Goal: Information Seeking & Learning: Understand process/instructions

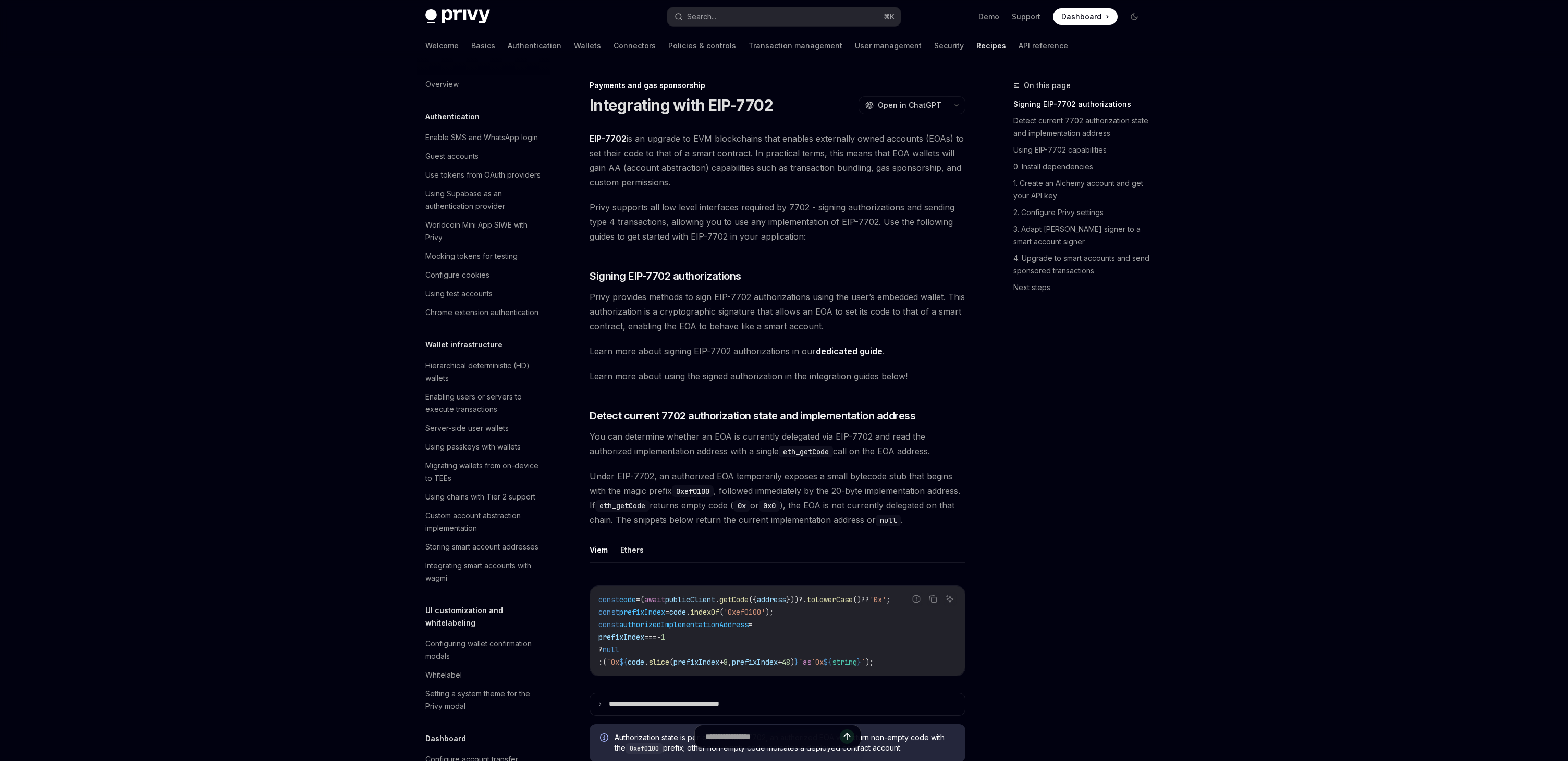
scroll to position [688, 0]
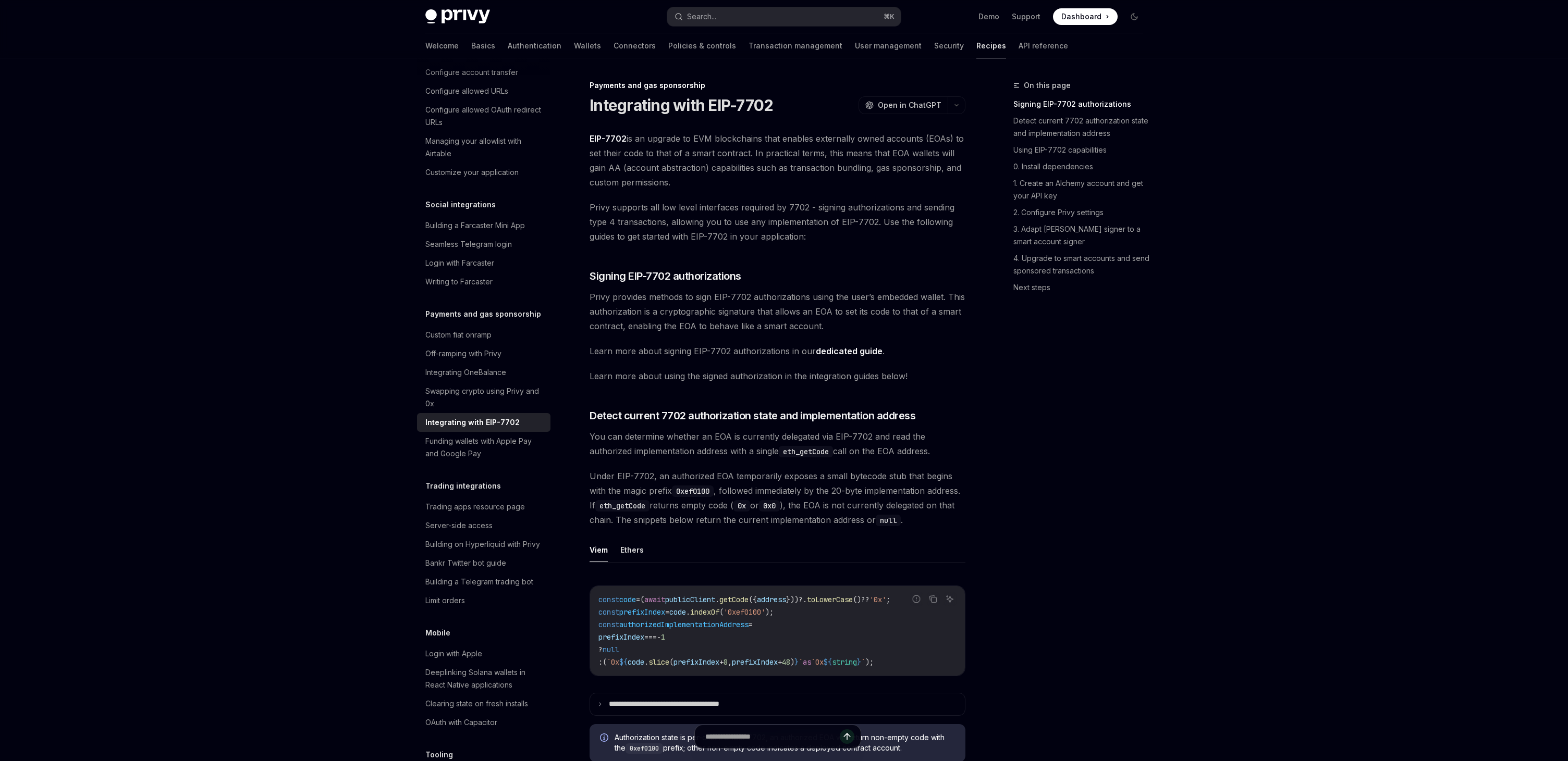
type textarea "*"
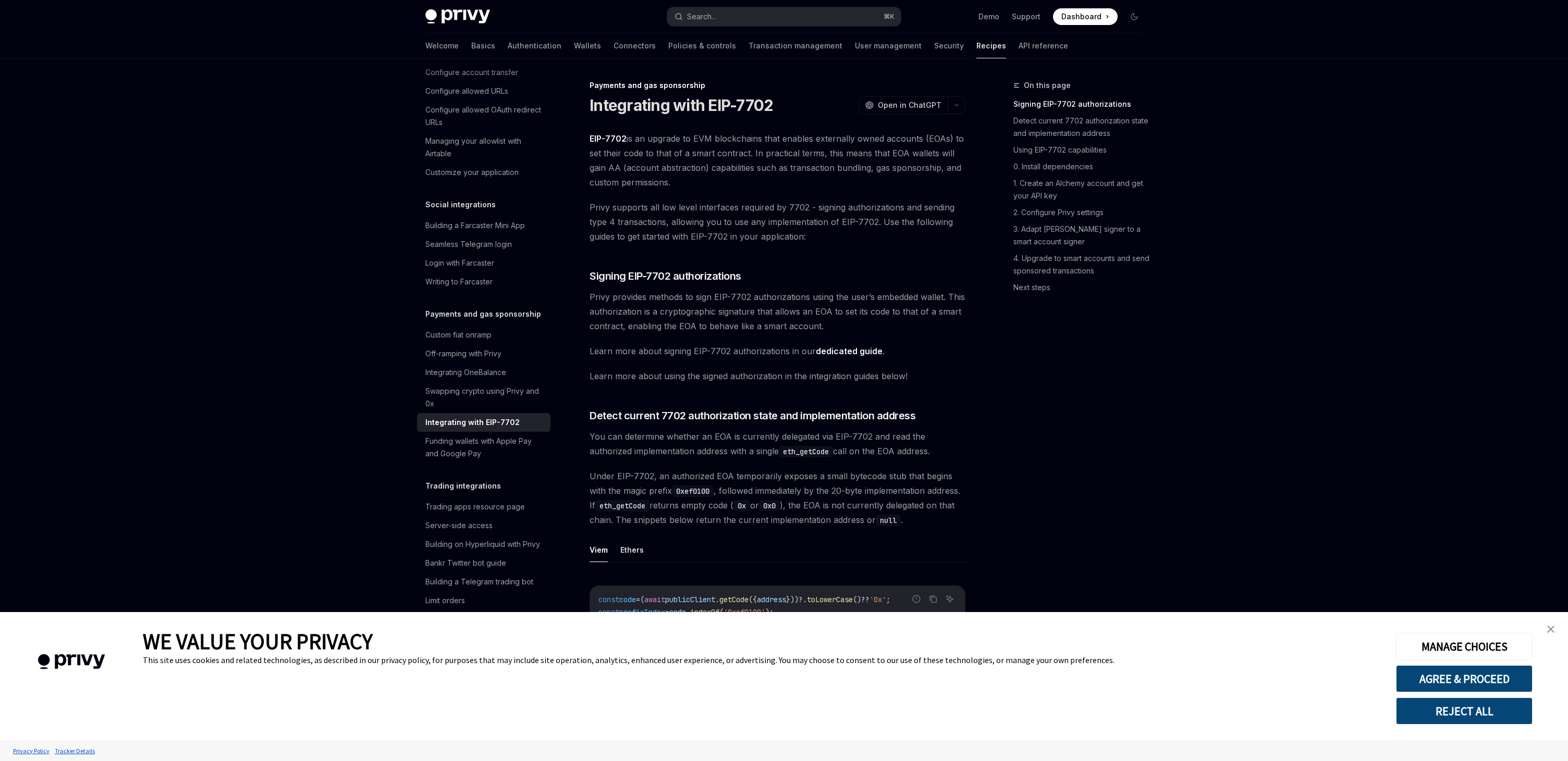
click at [1471, 708] on button "REJECT ALL" at bounding box center [1464, 712] width 137 height 27
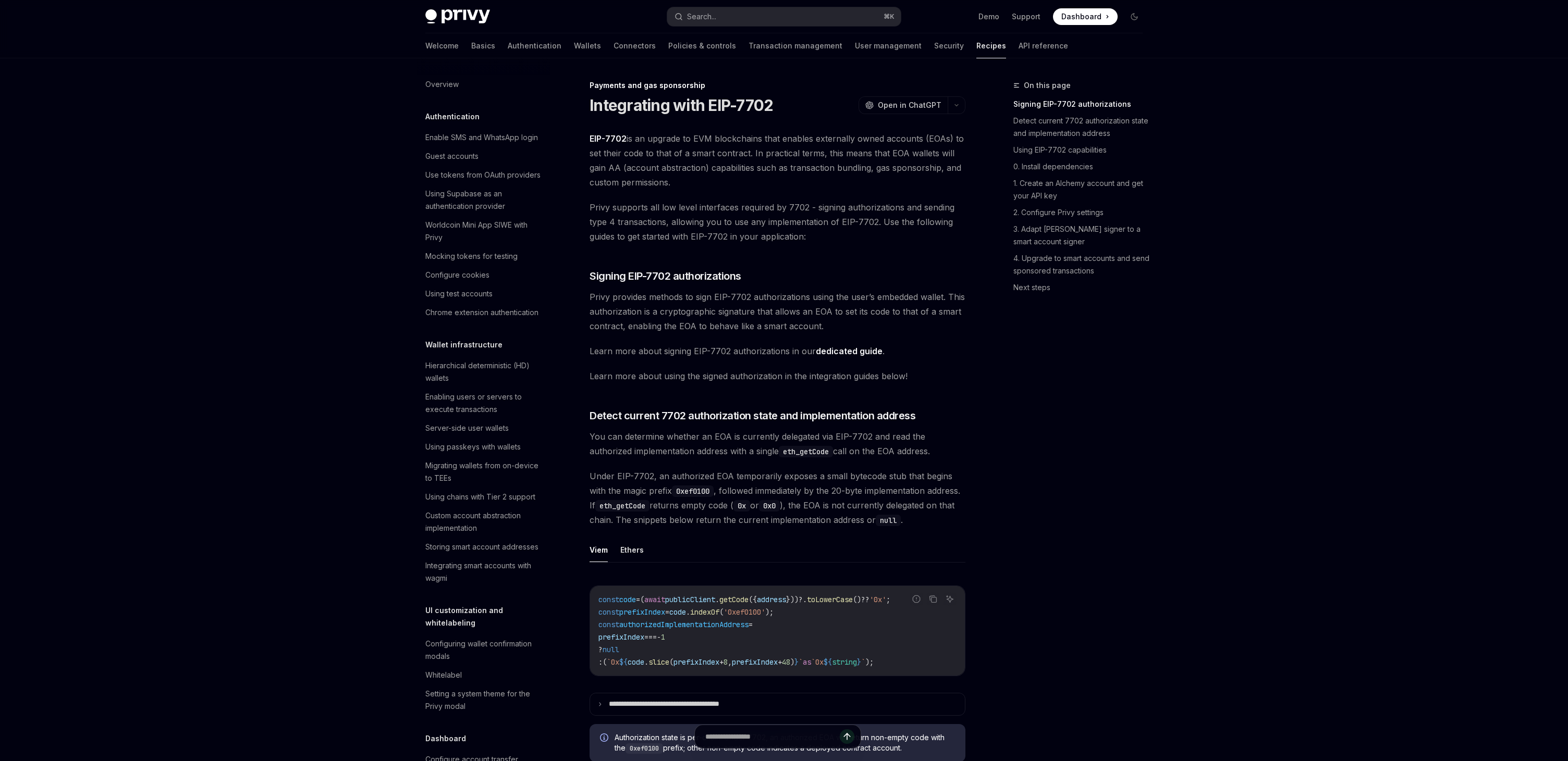
scroll to position [688, 0]
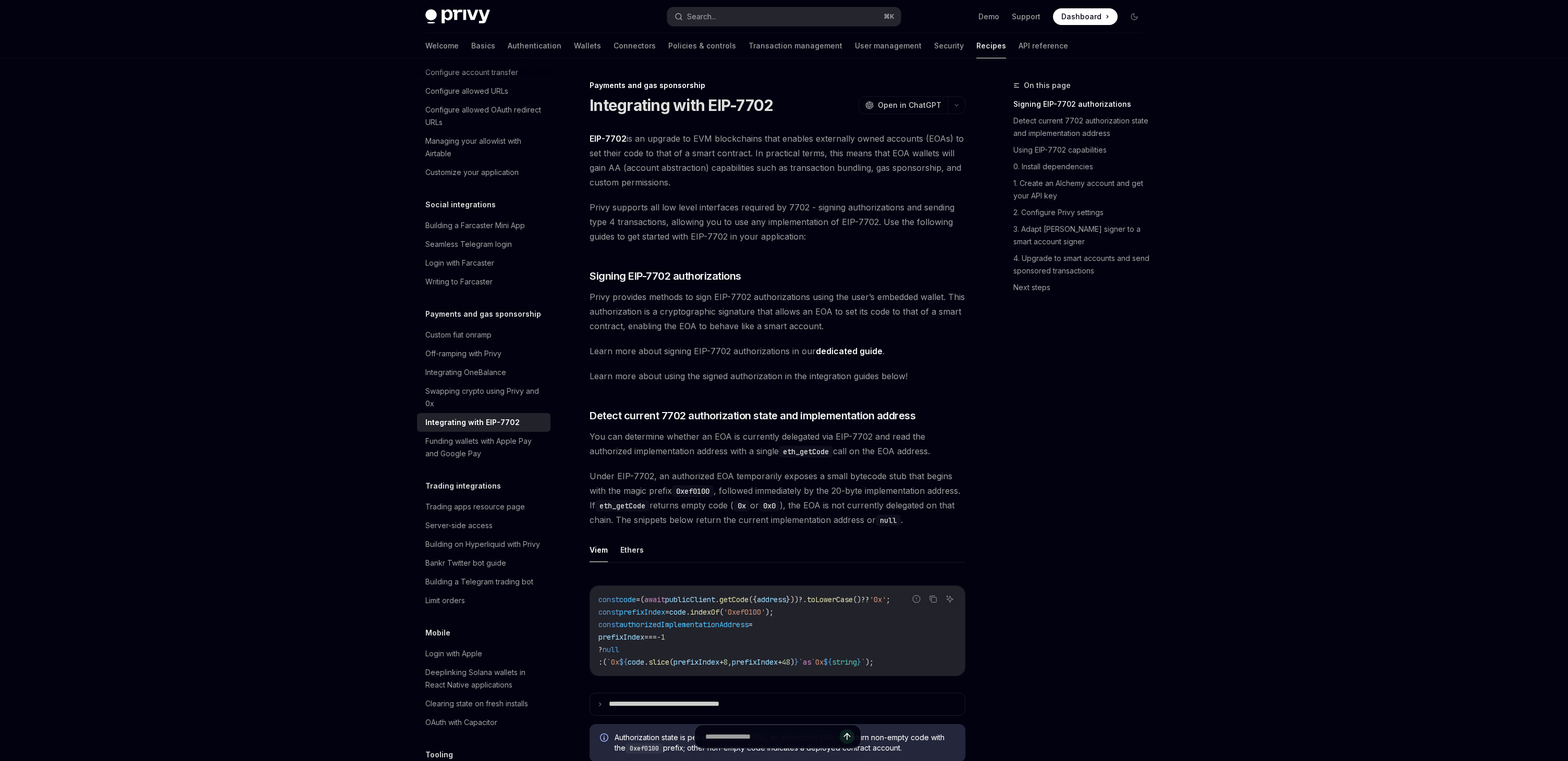
click at [1032, 456] on div "On this page Signing EIP-7702 authorizations Detect current 7702 authorization …" at bounding box center [1071, 420] width 159 height 682
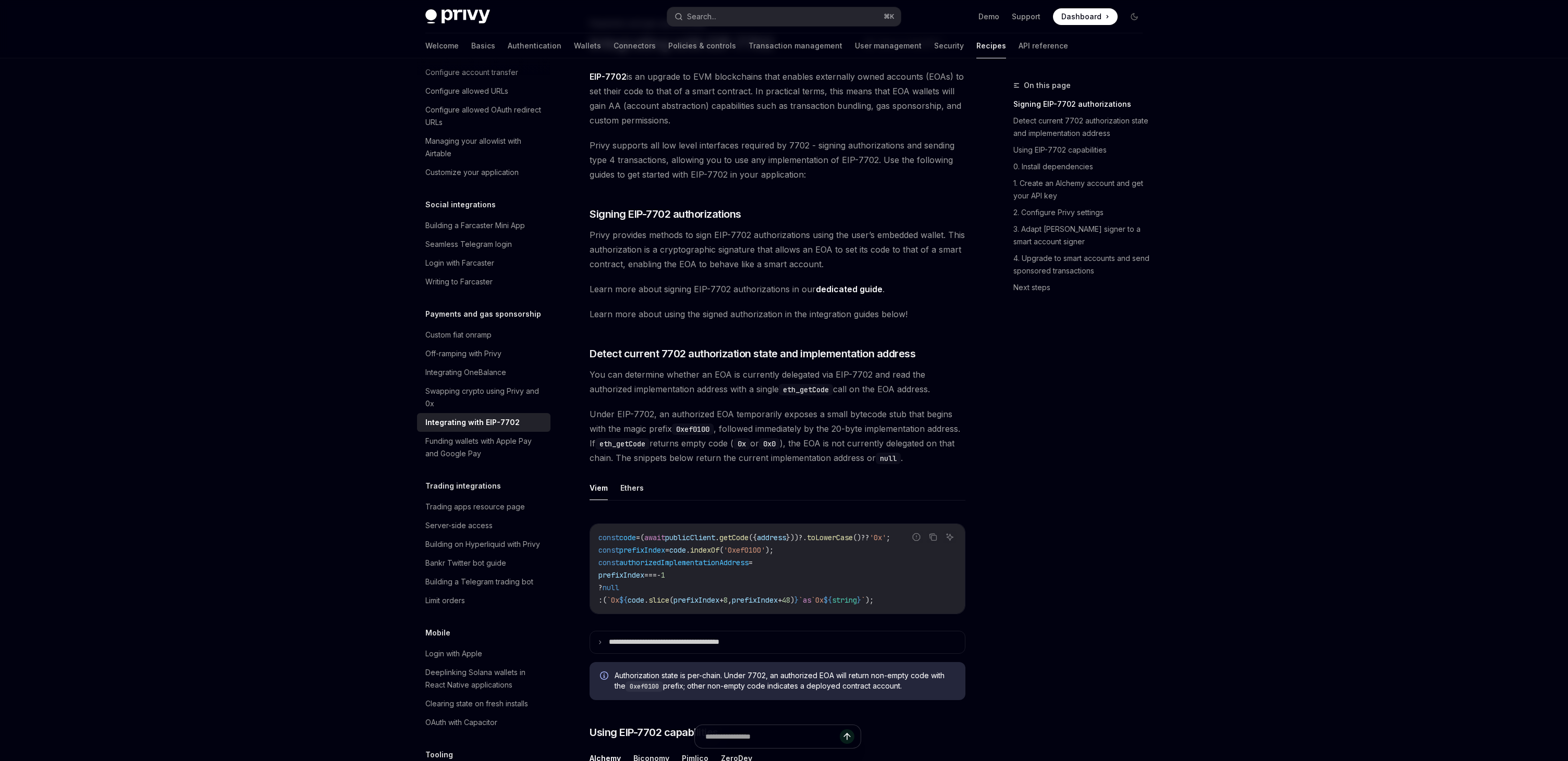
scroll to position [0, 0]
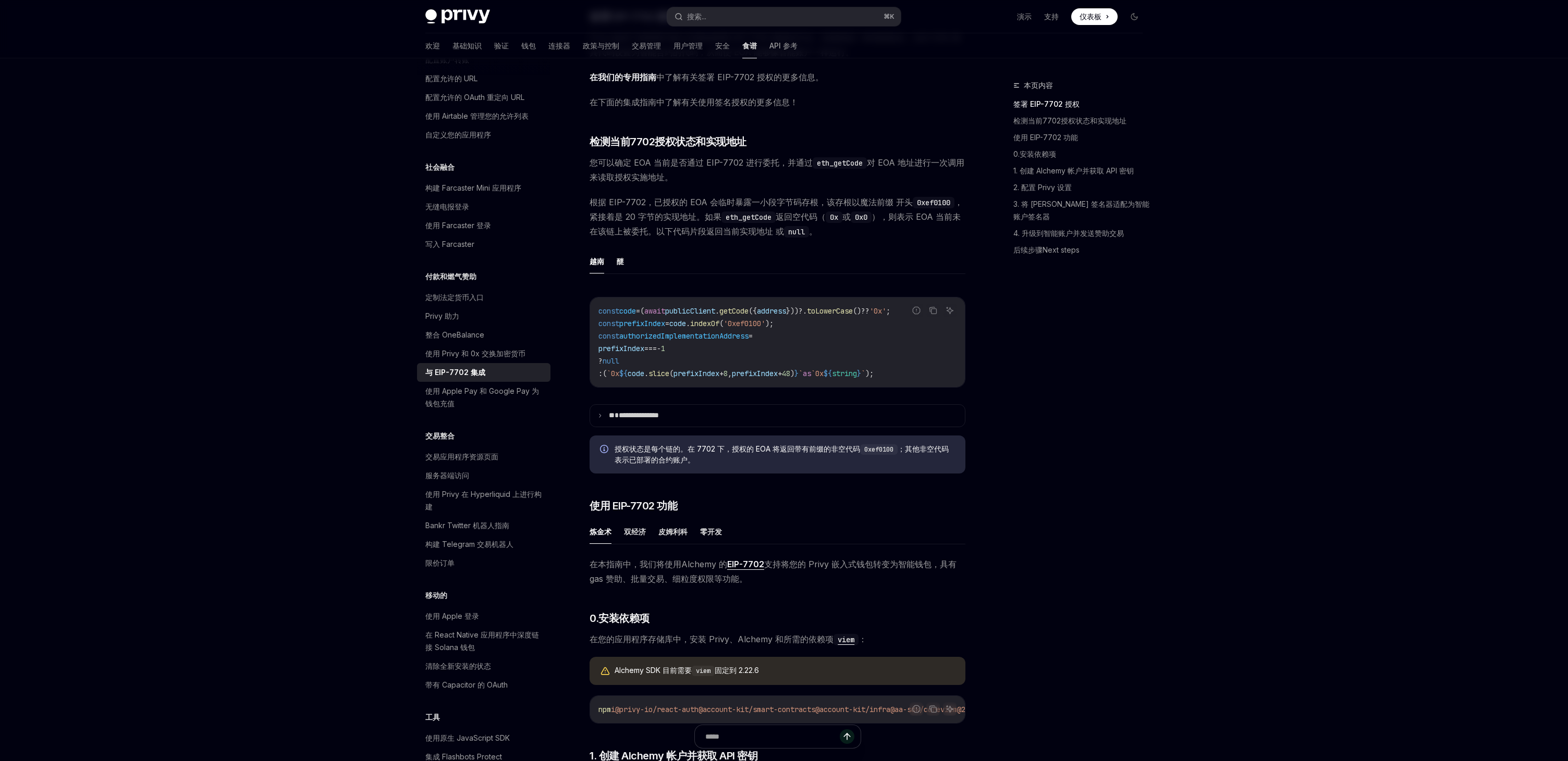
scroll to position [218, 0]
click at [619, 258] on font "醚" at bounding box center [620, 258] width 7 height 9
click at [601, 259] on font "越南" at bounding box center [597, 258] width 14 height 9
click at [619, 259] on font "醚" at bounding box center [620, 258] width 7 height 9
click at [601, 259] on font "越南" at bounding box center [597, 258] width 14 height 9
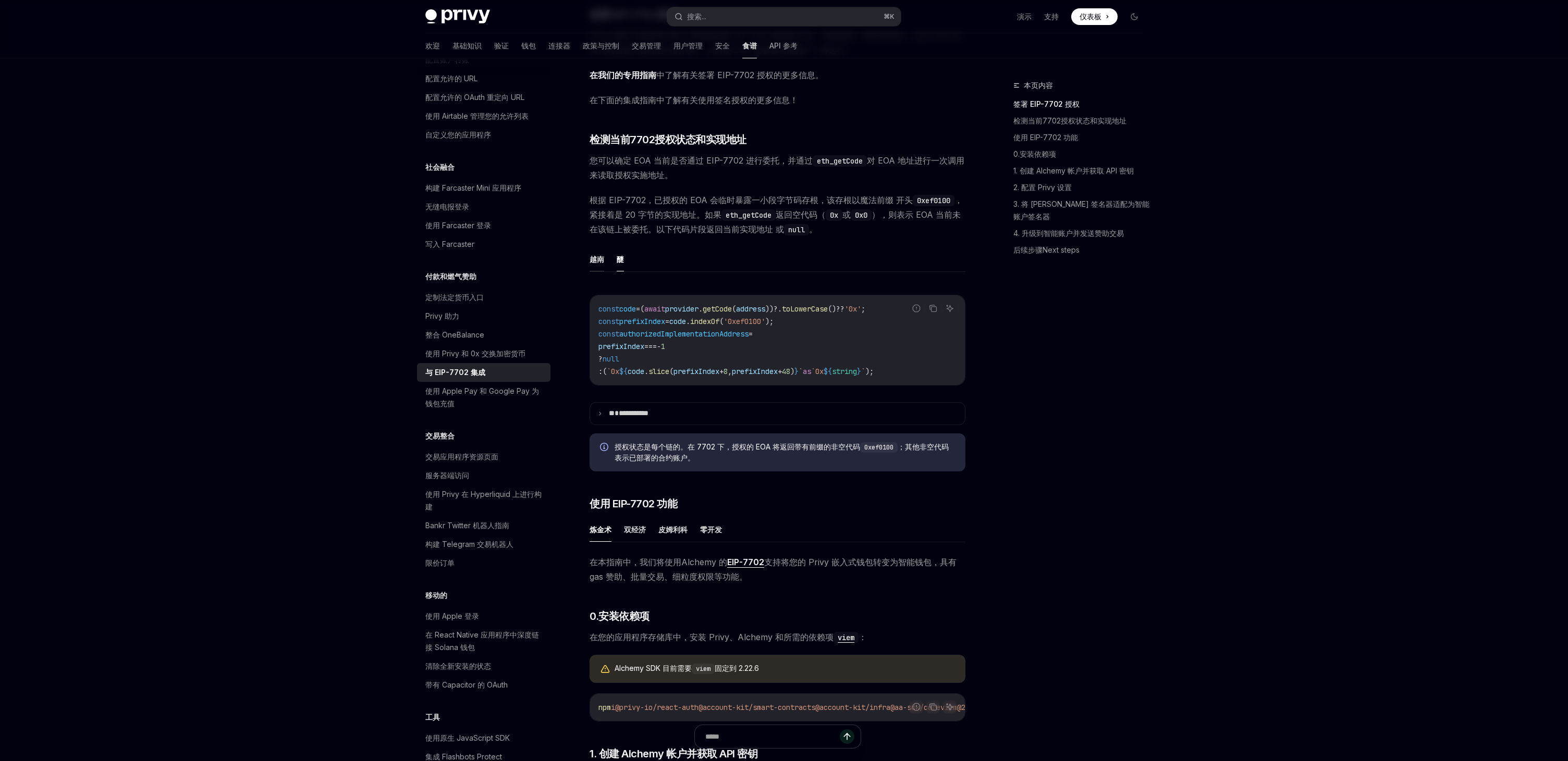
type textarea "*"
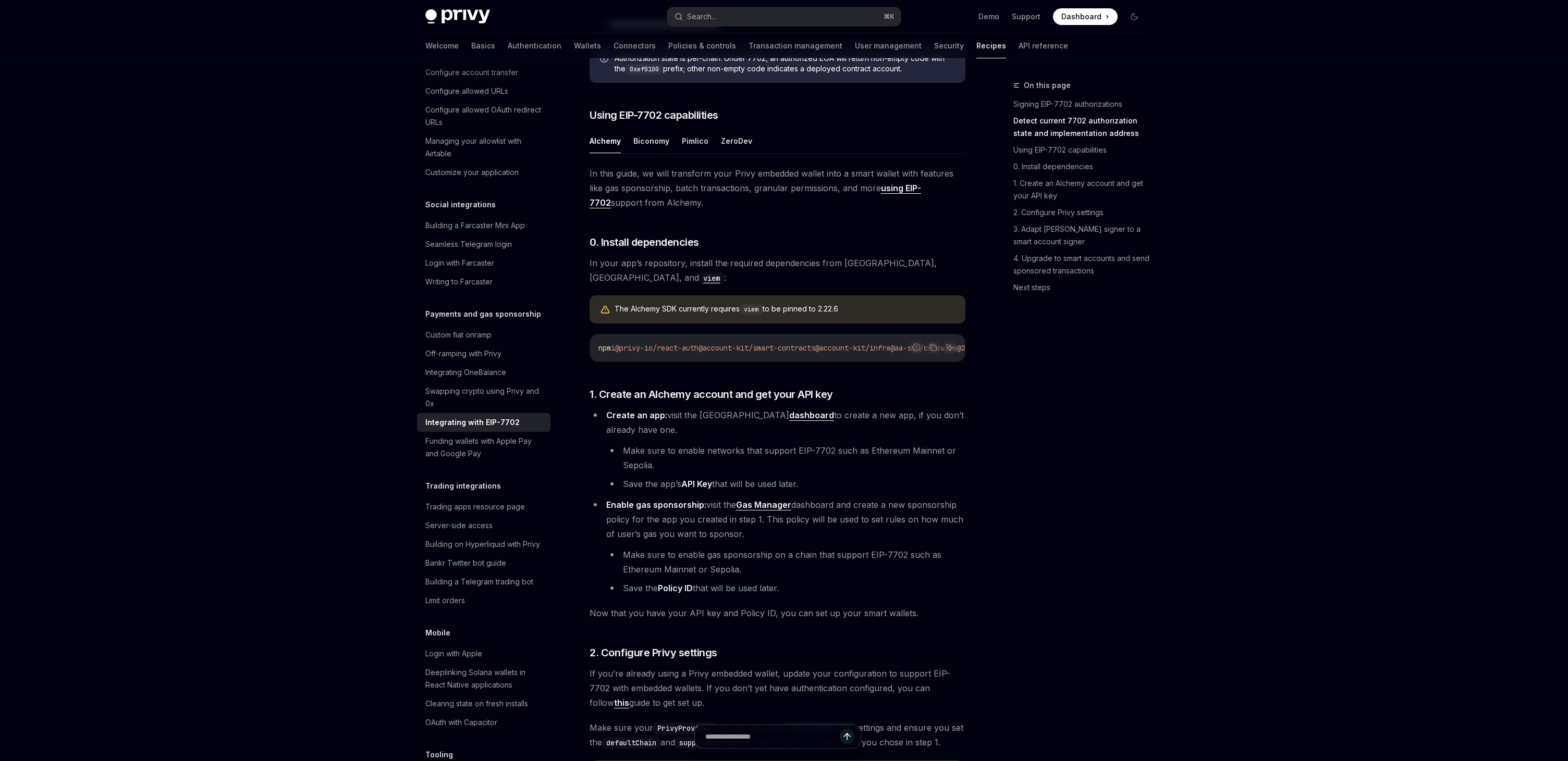
scroll to position [668, 0]
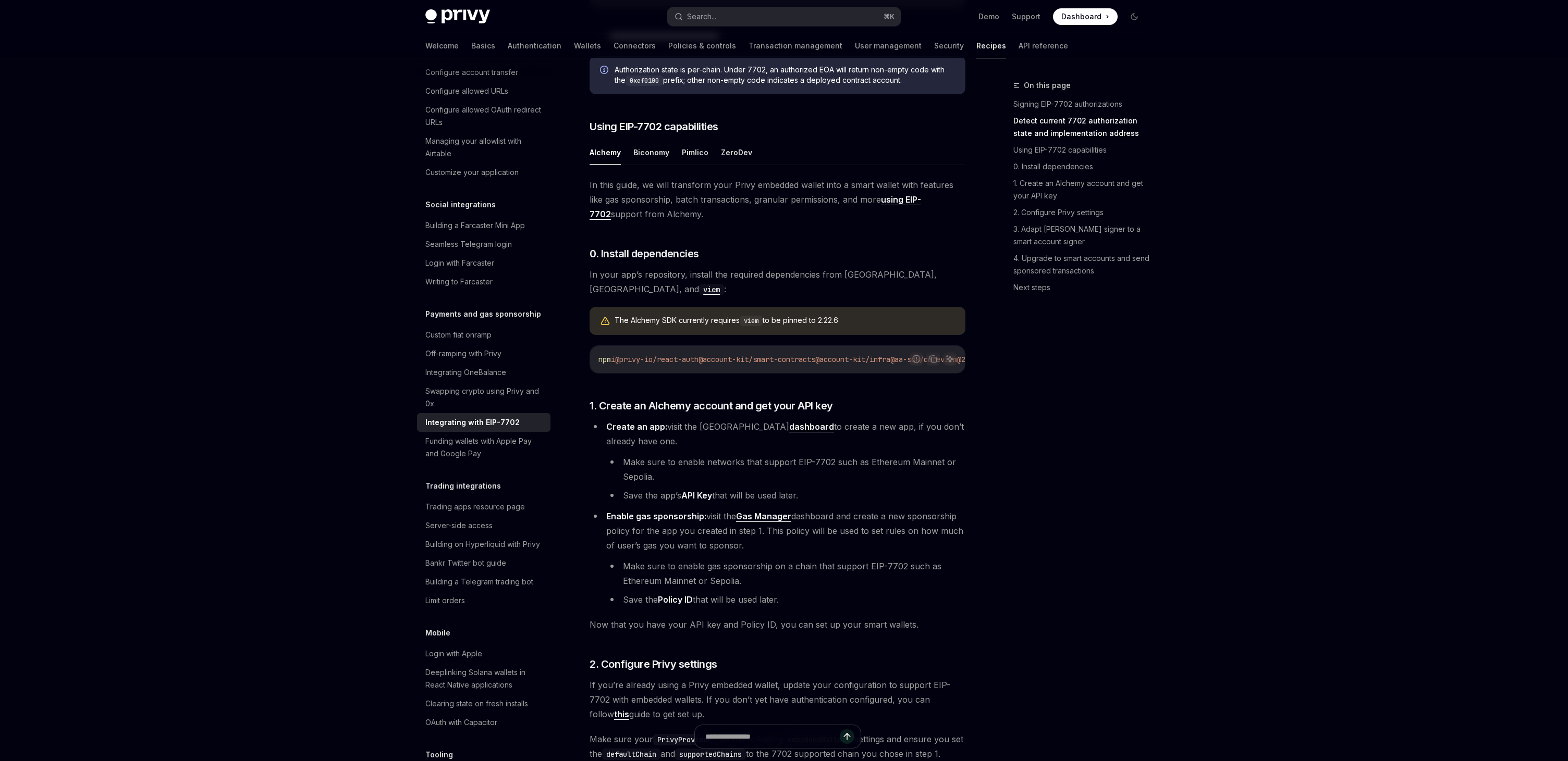
drag, startPoint x: 847, startPoint y: 376, endPoint x: 902, endPoint y: 374, distance: 55.0
click at [902, 374] on div "Report incorrect code Copy Ask AI npm i @privy-io/react-auth @account-kit/smart…" at bounding box center [777, 359] width 376 height 28
click at [854, 364] on span "@account-kit/infra" at bounding box center [852, 360] width 75 height 10
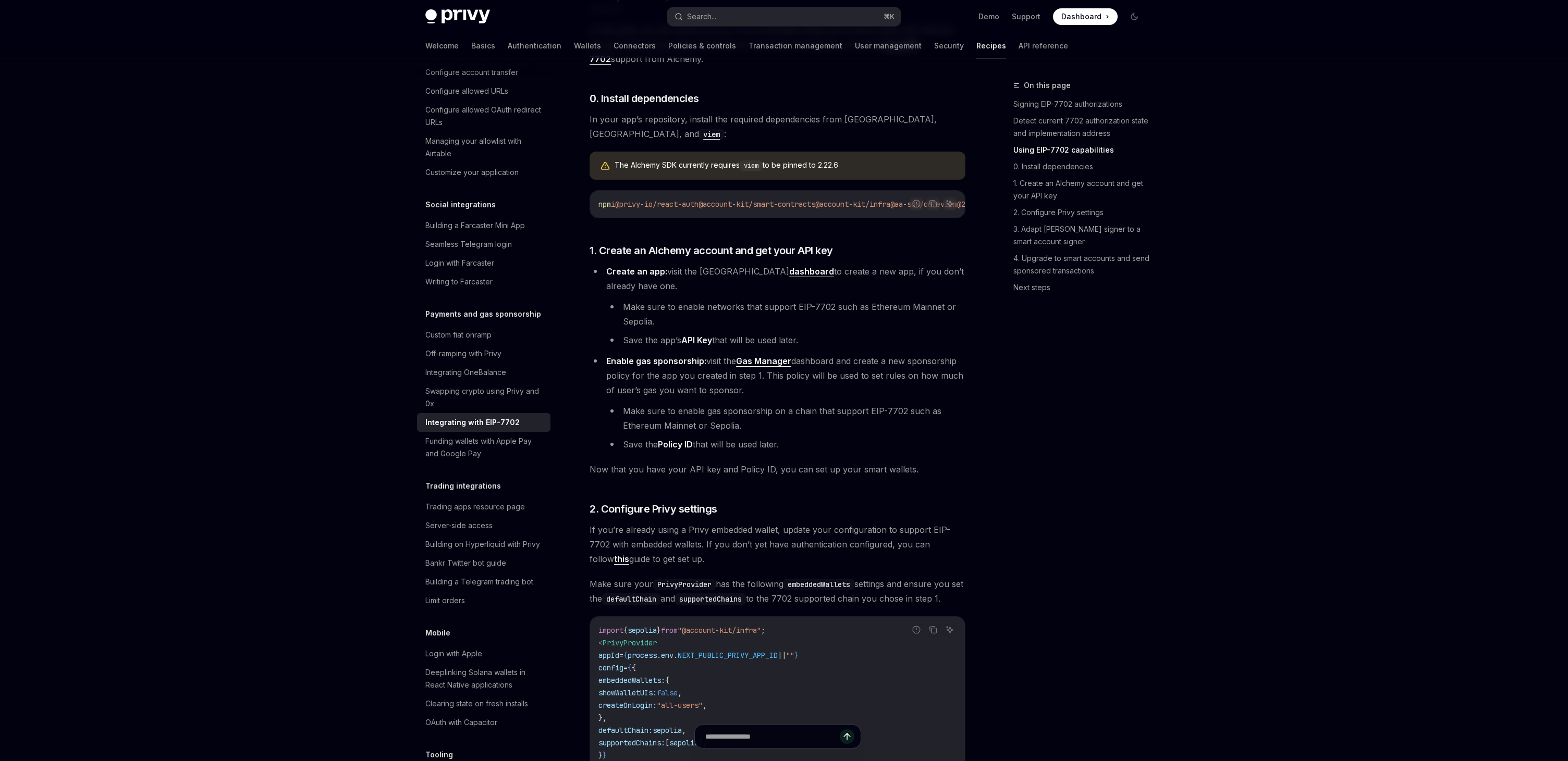
scroll to position [828, 0]
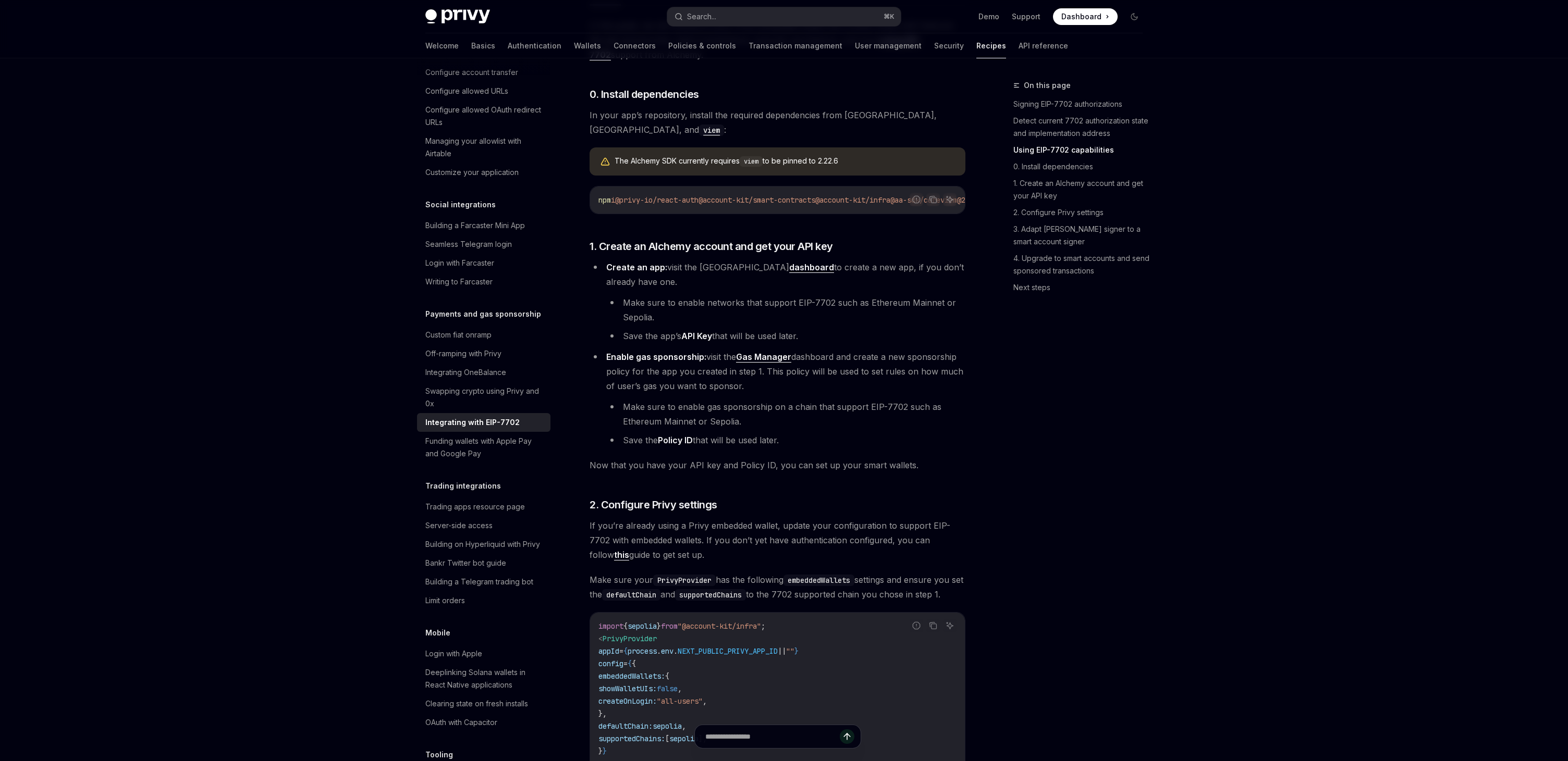
click at [772, 362] on link "Gas Manager" at bounding box center [763, 358] width 56 height 11
